Goal: Find specific page/section: Find specific page/section

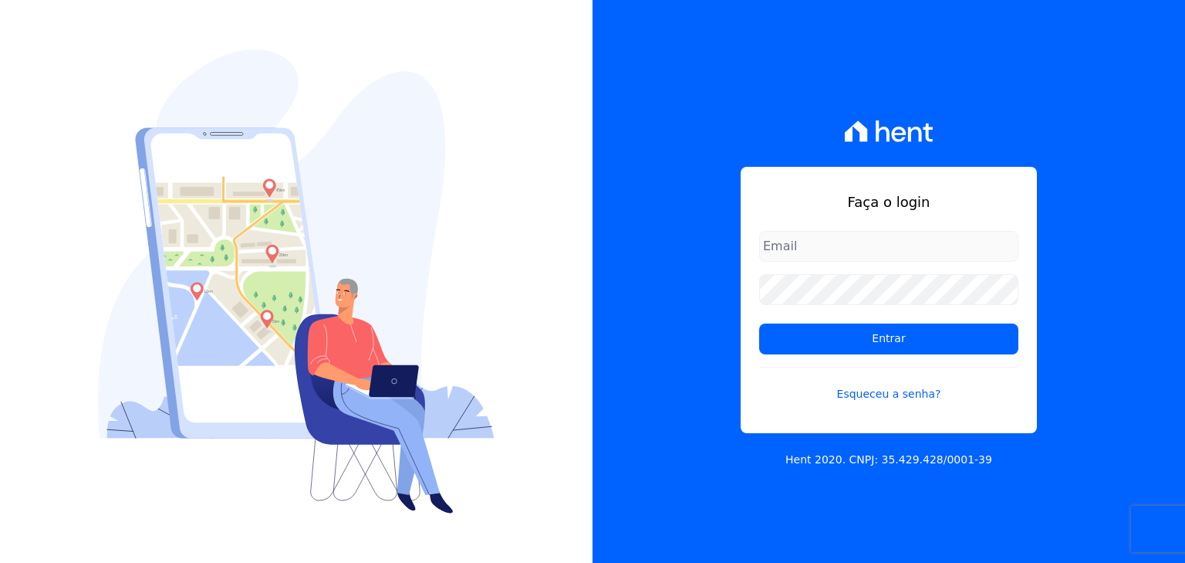
click at [894, 243] on input "email" at bounding box center [888, 246] width 259 height 31
type input "felipe.bonani@e-arke.com"
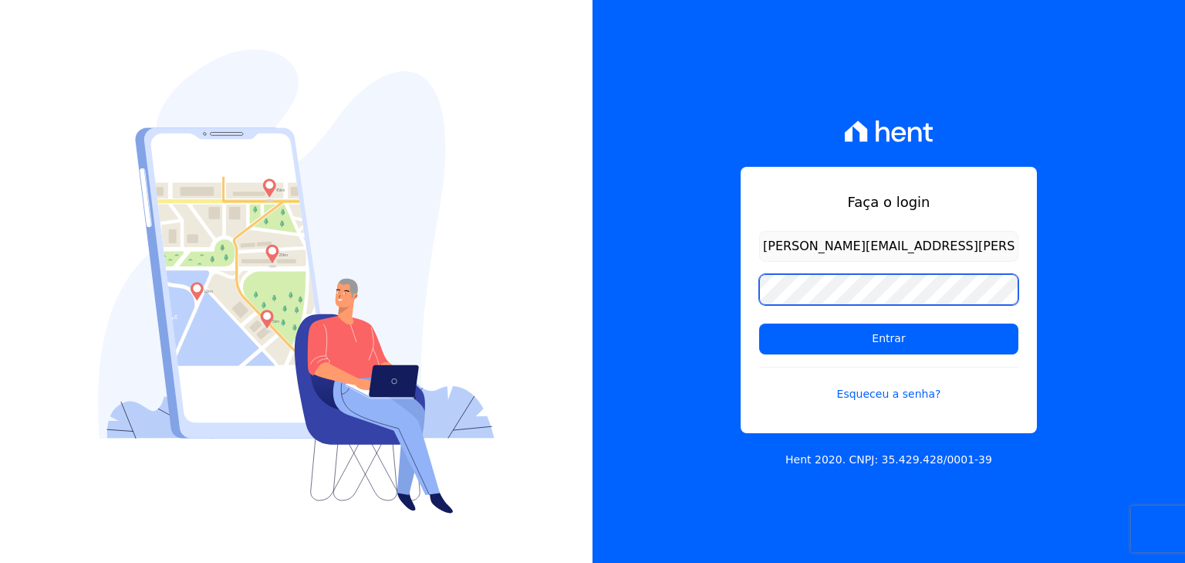
click at [759, 323] on input "Entrar" at bounding box center [888, 338] width 259 height 31
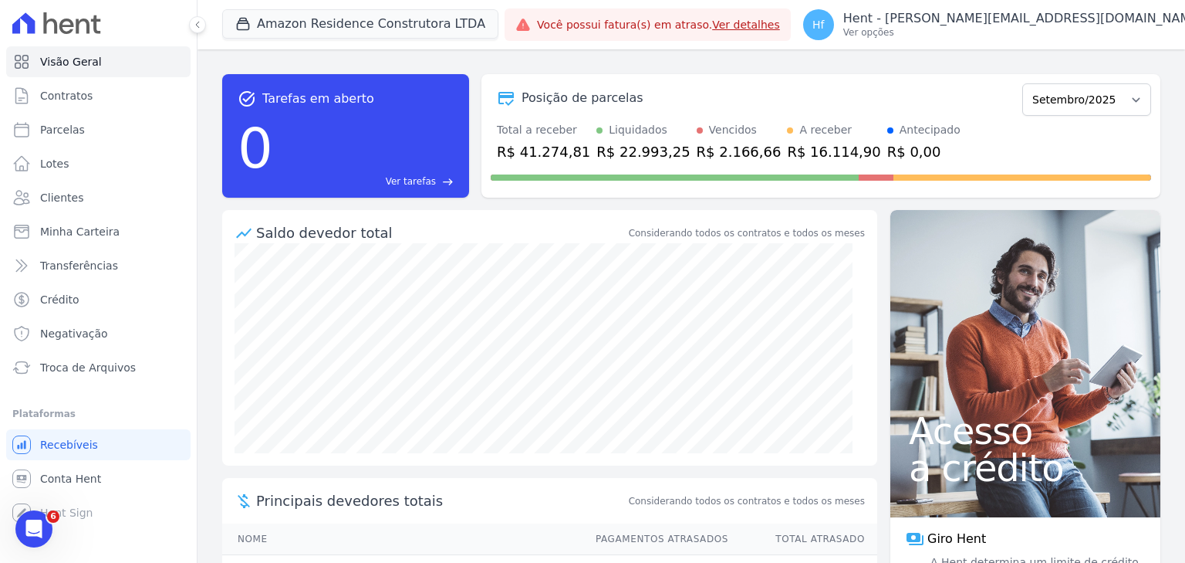
click at [417, 40] on div "Amazon Residence Construtora LTDA Trapisa Engenharia Acaiá Residencial Icatu Re…" at bounding box center [360, 24] width 276 height 51
click at [398, 25] on button "Amazon Residence Construtora LTDA" at bounding box center [360, 23] width 276 height 29
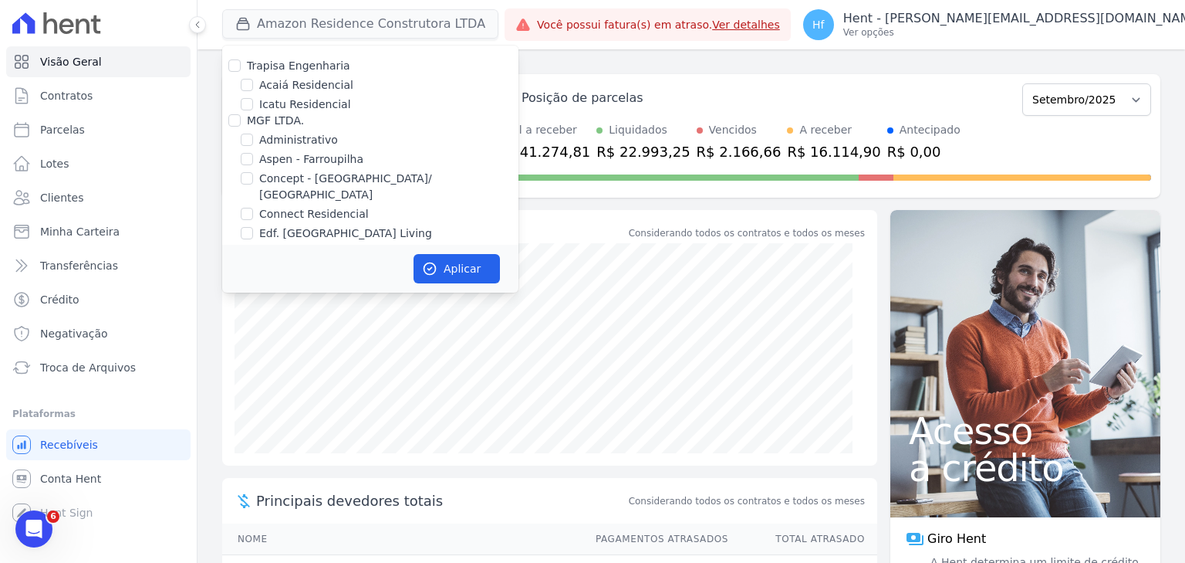
scroll to position [1585, 0]
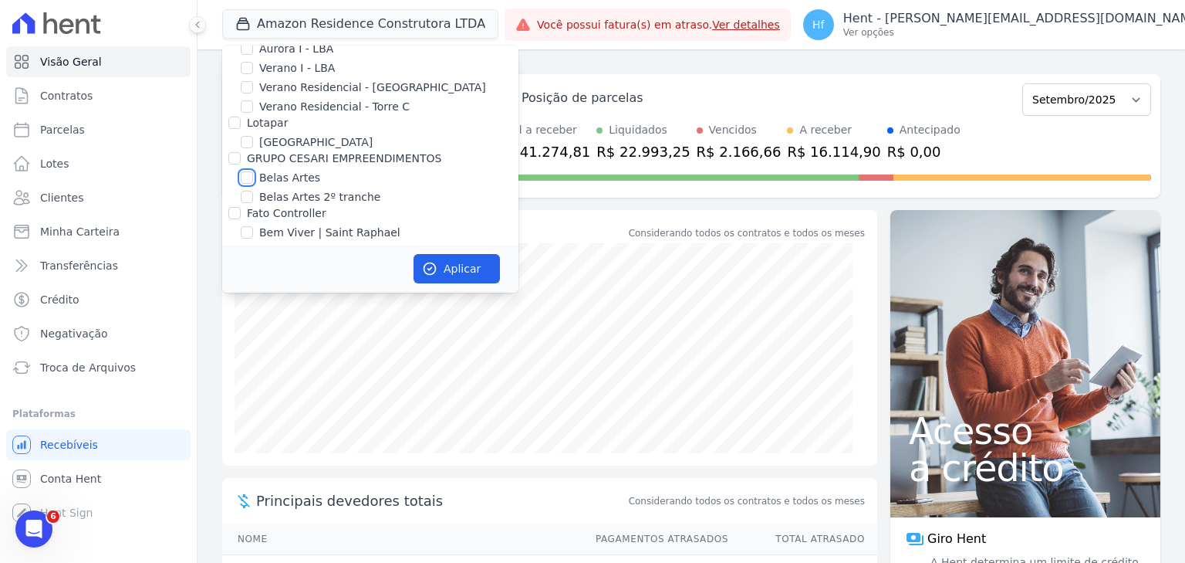
click at [250, 171] on input "Belas Artes" at bounding box center [247, 177] width 12 height 12
checkbox input "true"
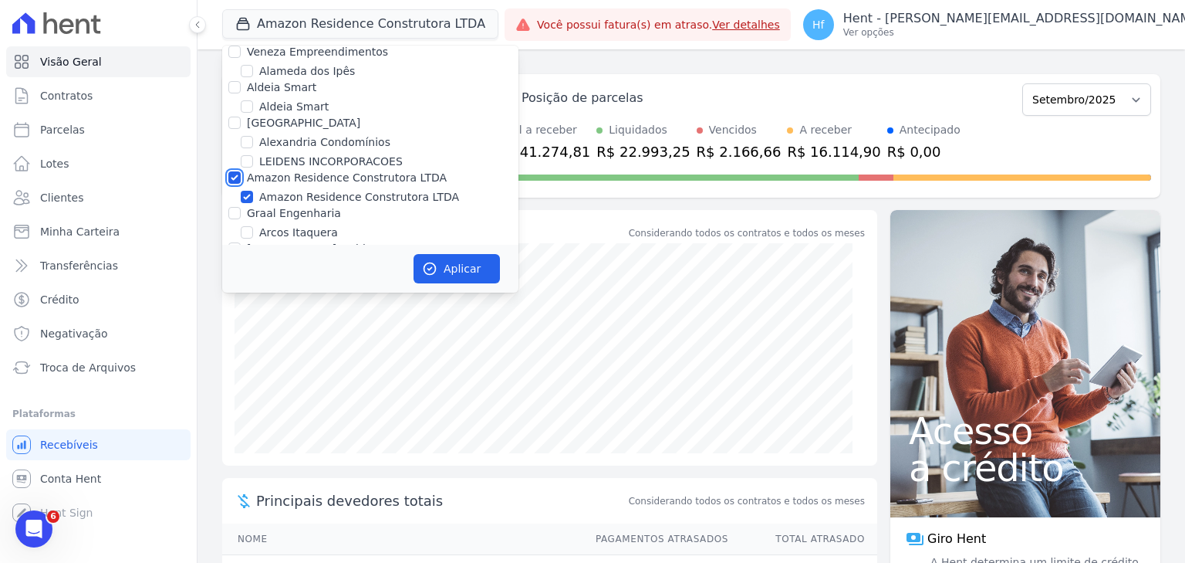
click at [231, 171] on input "Amazon Residence Construtora LTDA" at bounding box center [234, 177] width 12 height 12
checkbox input "false"
click at [466, 271] on button "Aplicar" at bounding box center [457, 268] width 86 height 29
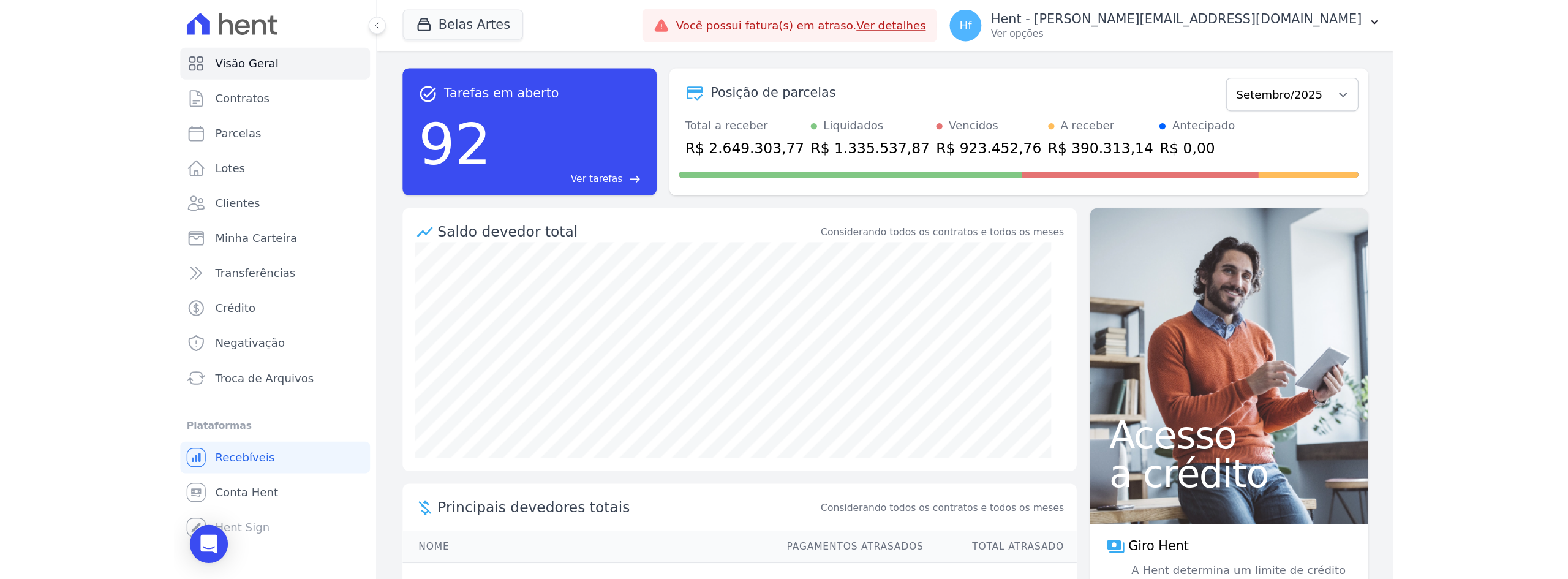
scroll to position [0, 0]
